Goal: Information Seeking & Learning: Learn about a topic

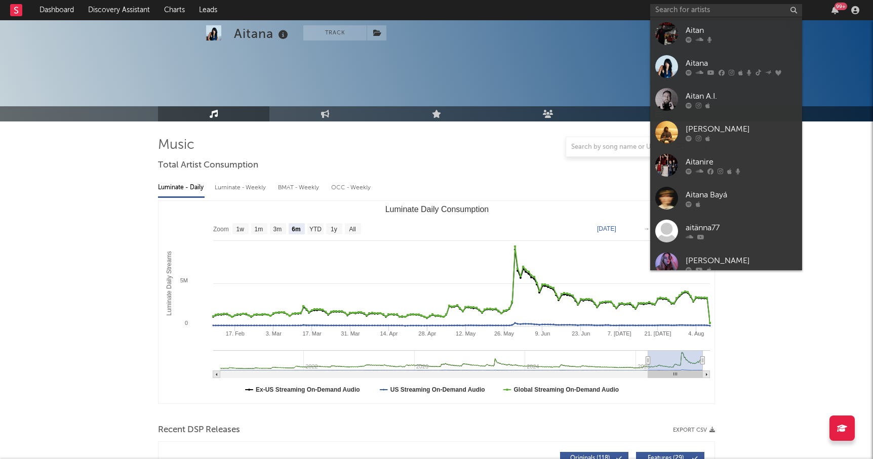
select select "6m"
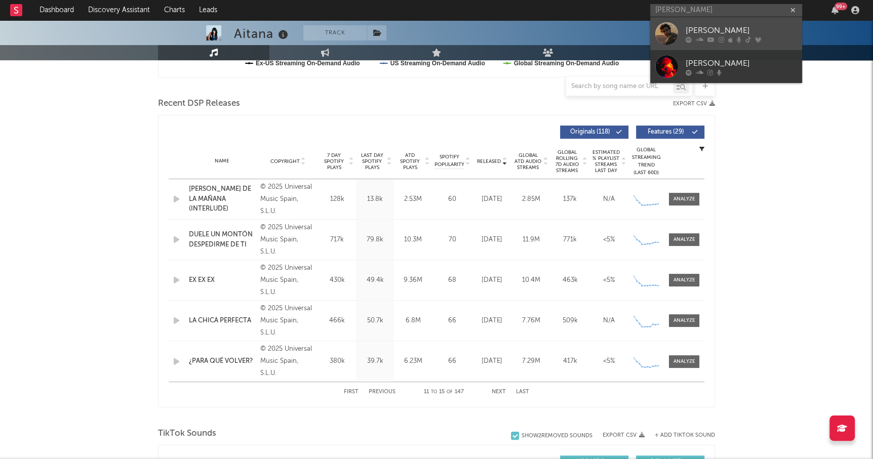
type input "[PERSON_NAME]"
click at [719, 28] on div "[PERSON_NAME]" at bounding box center [740, 30] width 111 height 12
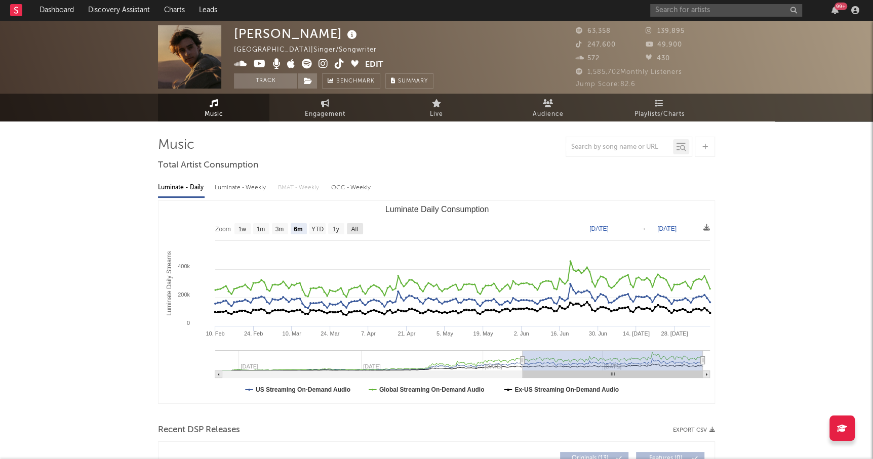
click at [355, 233] on rect "Luminate Daily Consumption" at bounding box center [355, 228] width 16 height 11
select select "All"
type input "[DATE]"
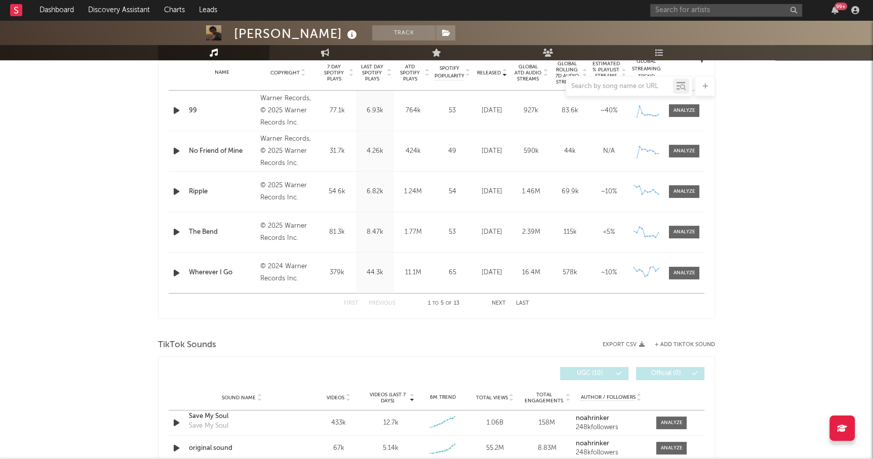
scroll to position [401, 0]
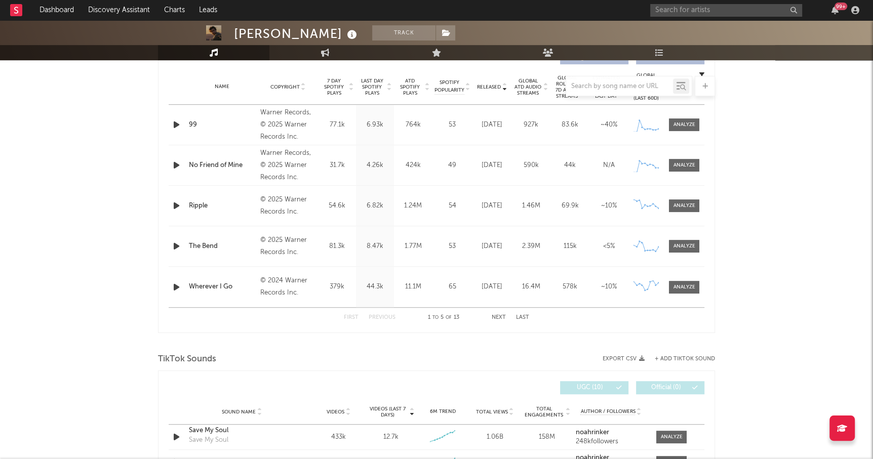
click at [501, 317] on button "Next" at bounding box center [498, 318] width 14 height 6
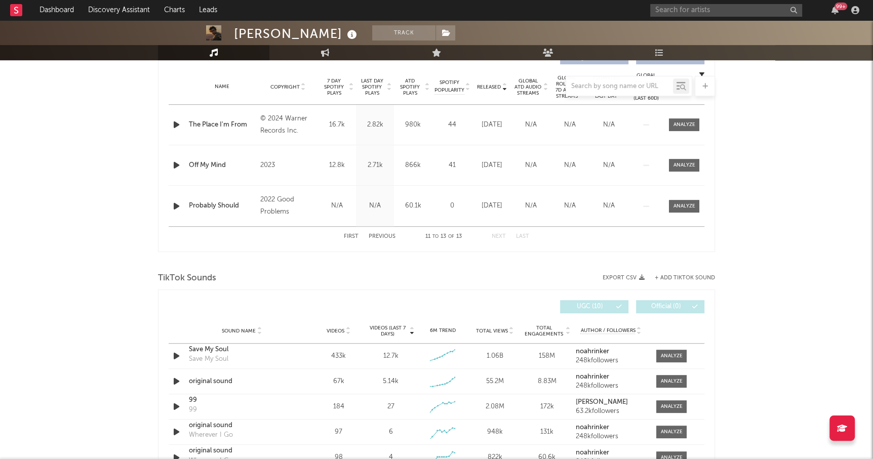
click at [342, 232] on div "First Previous 11 to 13 of 13 Next Last" at bounding box center [436, 236] width 535 height 20
click at [346, 234] on button "First" at bounding box center [351, 237] width 15 height 6
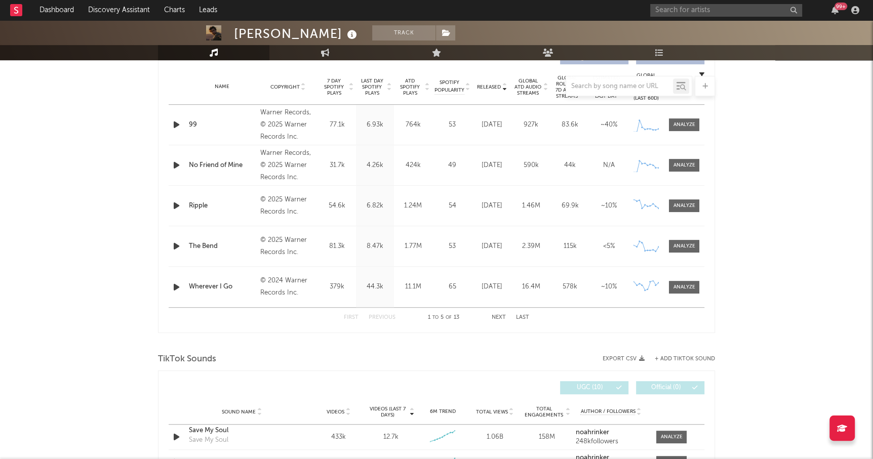
scroll to position [337, 0]
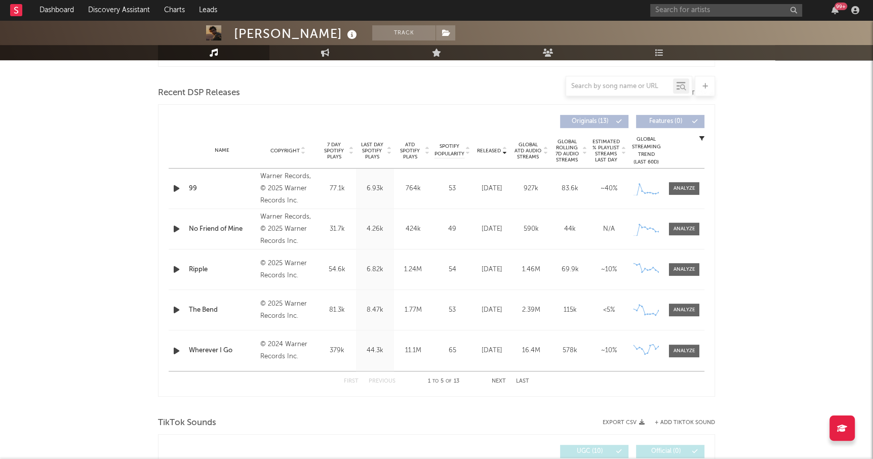
click at [379, 155] on span "Last Day Spotify Plays" at bounding box center [371, 151] width 27 height 18
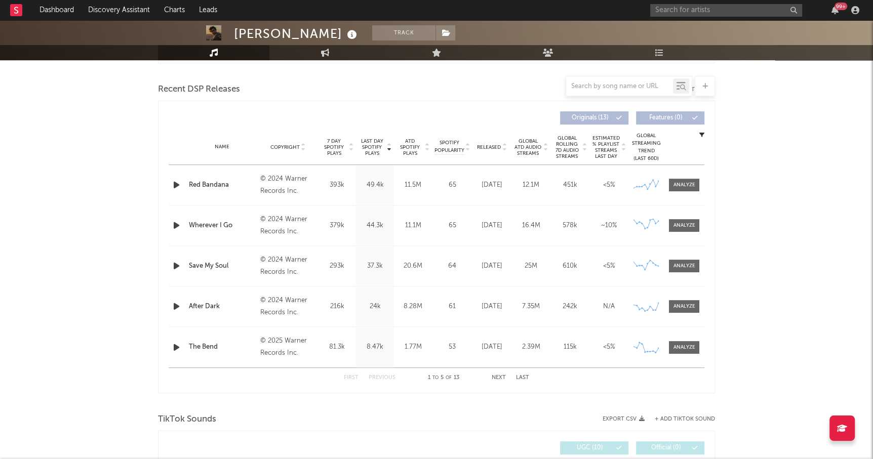
click at [484, 149] on span "Released" at bounding box center [489, 147] width 24 height 6
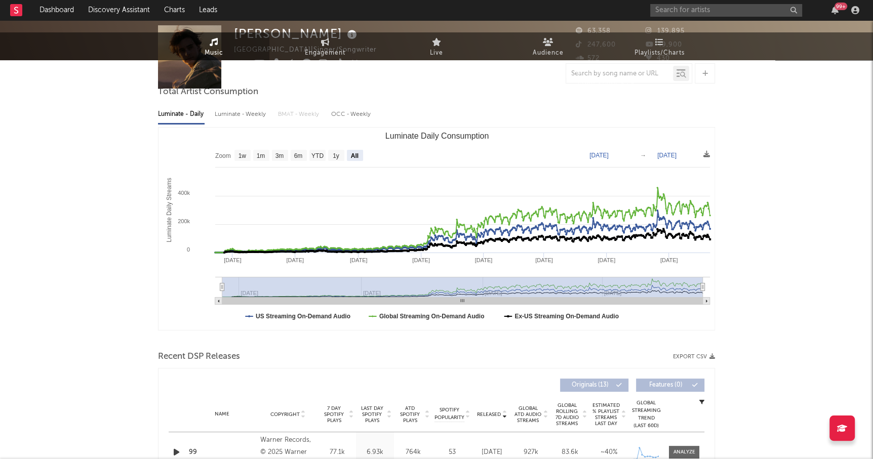
scroll to position [0, 0]
